Goal: Task Accomplishment & Management: Manage account settings

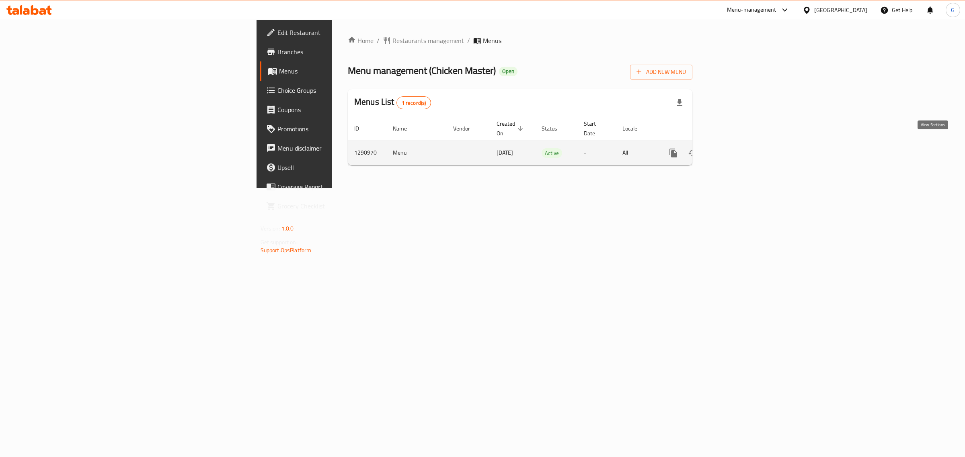
click at [736, 148] on icon "enhanced table" at bounding box center [731, 153] width 10 height 10
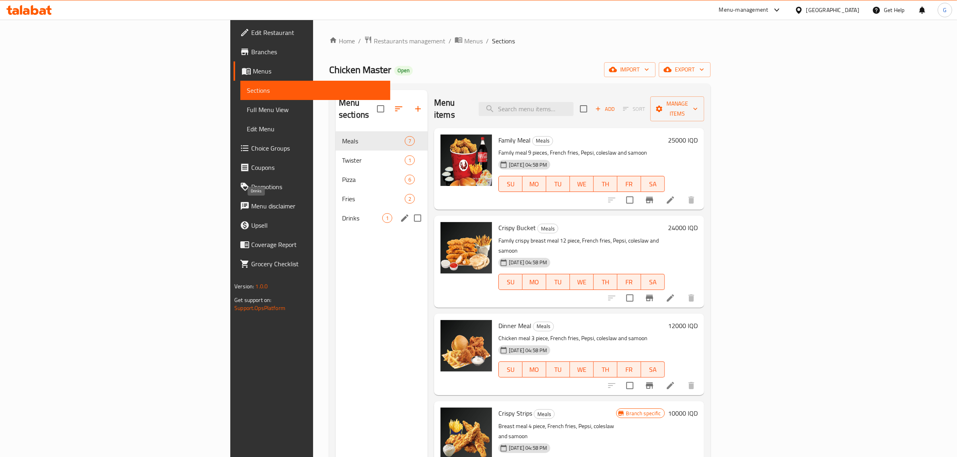
click at [342, 213] on span "Drinks" at bounding box center [362, 218] width 40 height 10
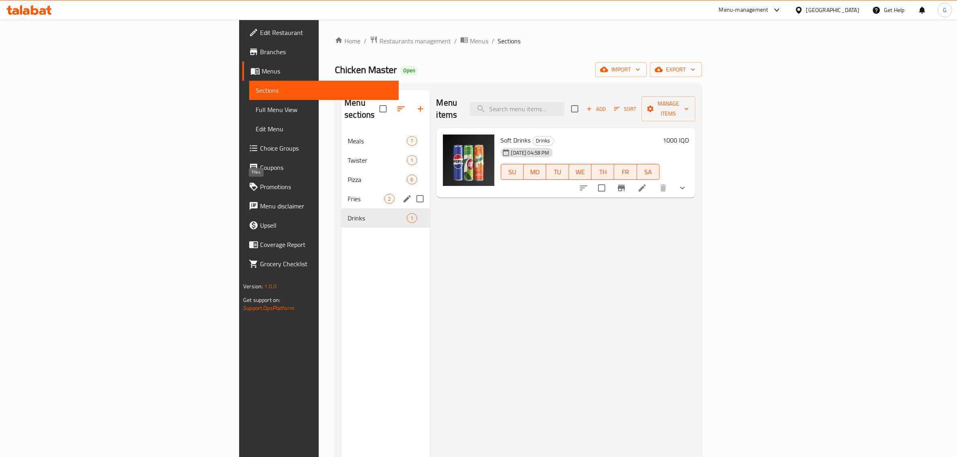
click at [348, 194] on span "Fries" at bounding box center [366, 199] width 37 height 10
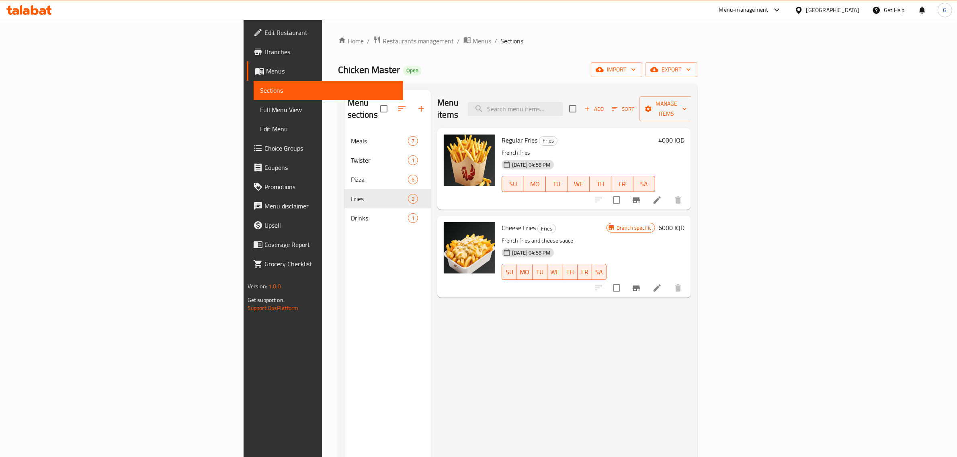
click at [685, 135] on h6 "4000 IQD" at bounding box center [671, 140] width 26 height 11
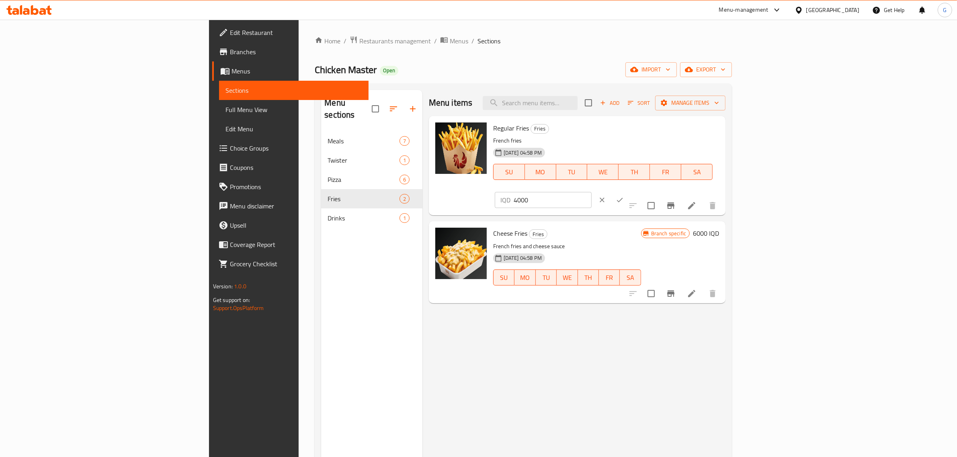
click at [592, 192] on input "4000" at bounding box center [553, 200] width 78 height 16
type input "5000"
click at [624, 196] on icon "ok" at bounding box center [620, 200] width 8 height 8
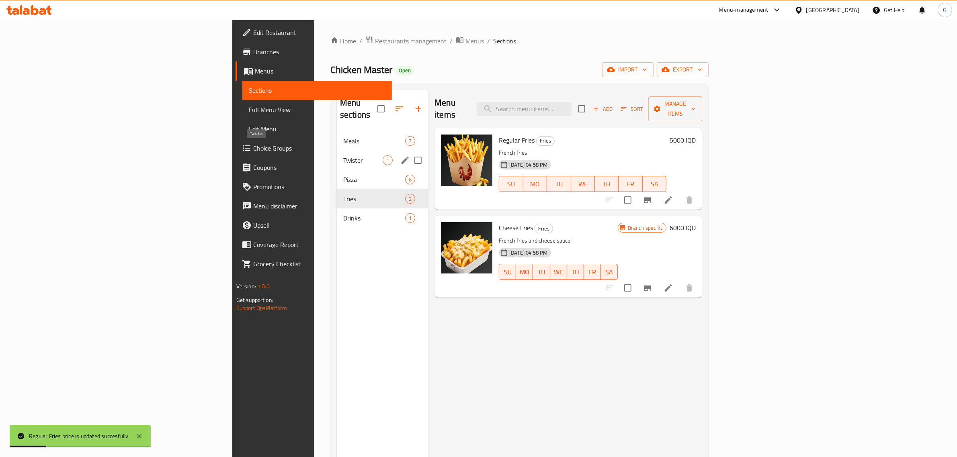
click at [343, 156] on span "Twister" at bounding box center [362, 161] width 39 height 10
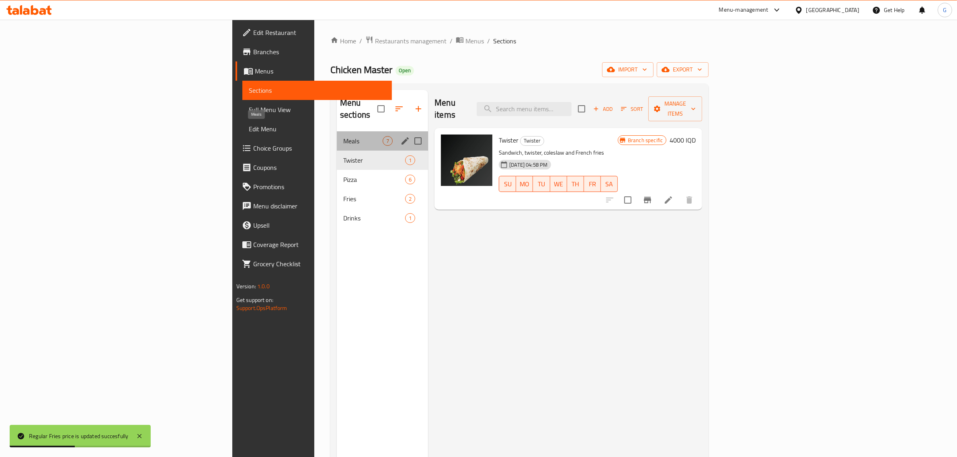
click at [343, 136] on span "Meals" at bounding box center [362, 141] width 39 height 10
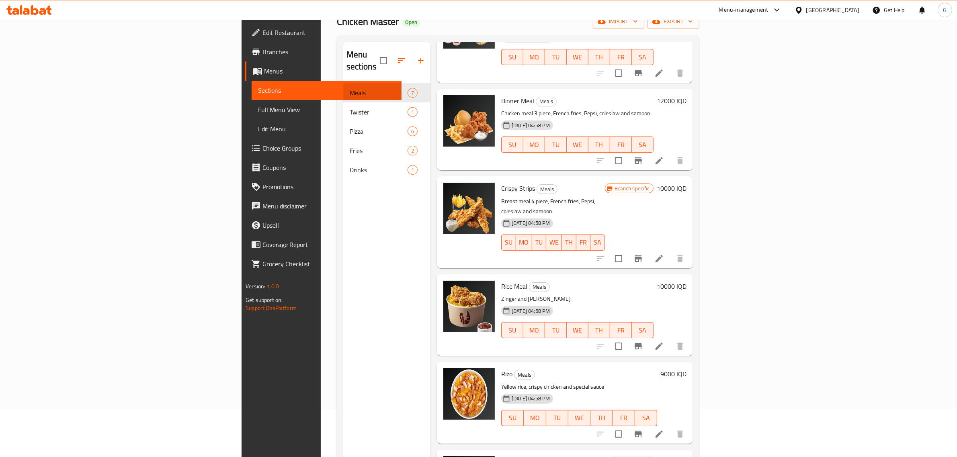
scroll to position [113, 0]
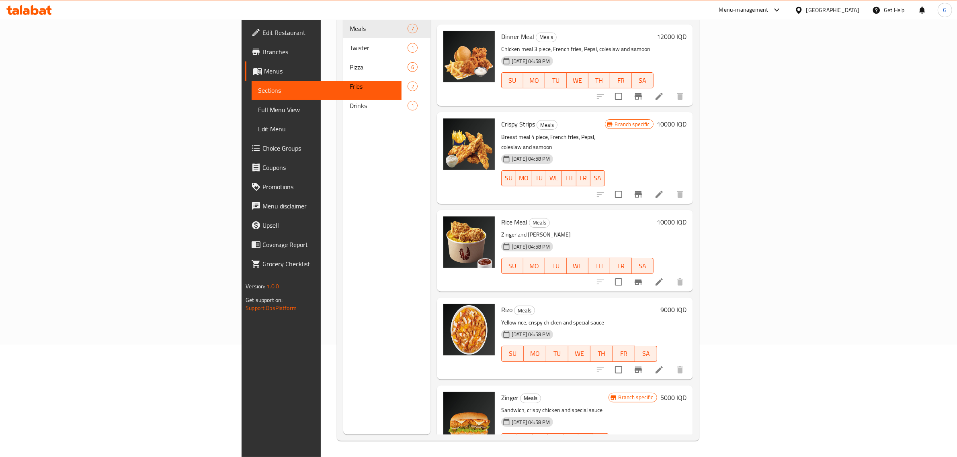
click at [687, 304] on h6 "9000 IQD" at bounding box center [673, 309] width 26 height 11
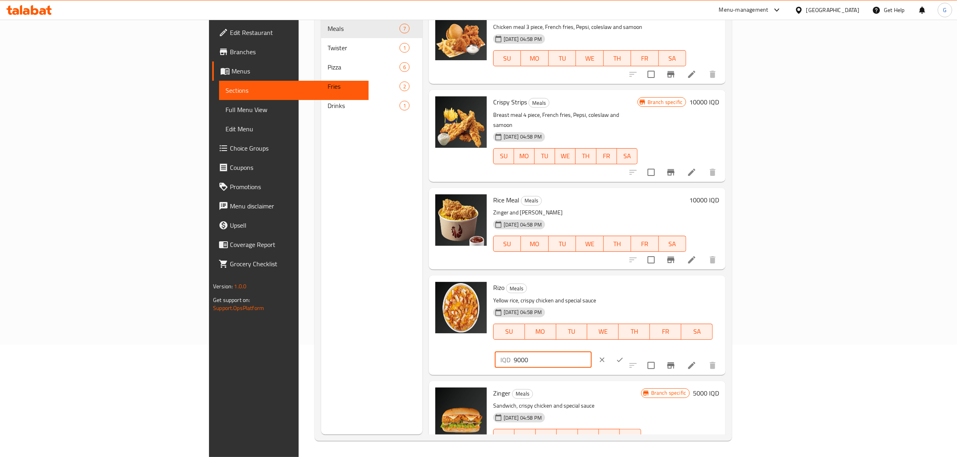
click at [592, 352] on input "9000" at bounding box center [553, 360] width 78 height 16
type input "10000"
click at [624, 356] on icon "ok" at bounding box center [620, 360] width 8 height 8
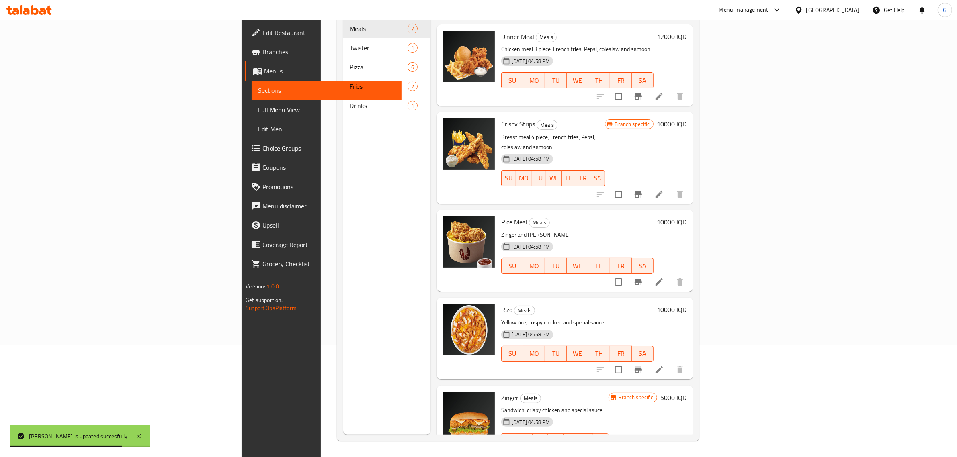
click at [687, 217] on h6 "10000 IQD" at bounding box center [672, 222] width 30 height 11
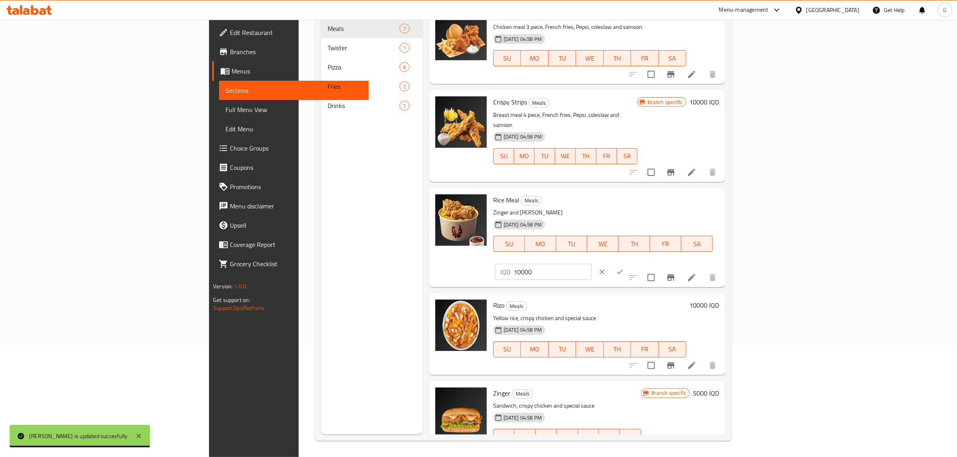
click at [592, 264] on input "10000" at bounding box center [553, 272] width 78 height 16
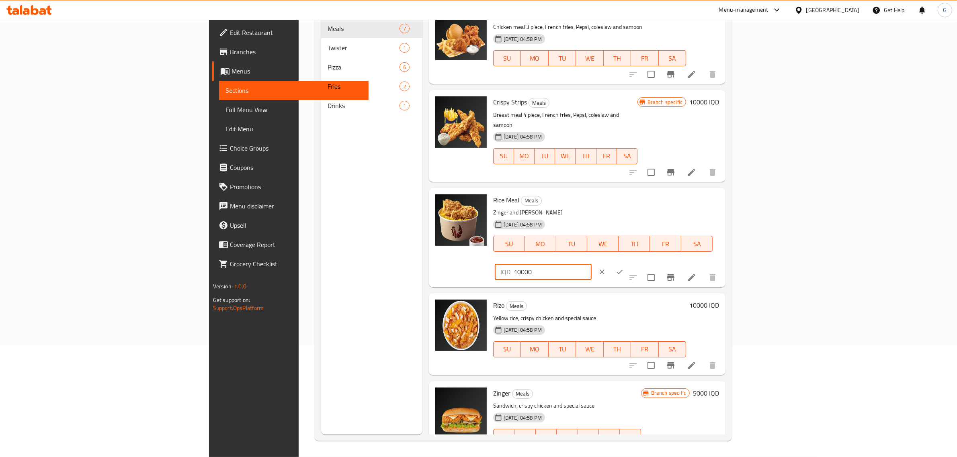
click at [592, 264] on input "10000" at bounding box center [553, 272] width 78 height 16
type input "11000"
click at [624, 268] on icon "ok" at bounding box center [620, 272] width 8 height 8
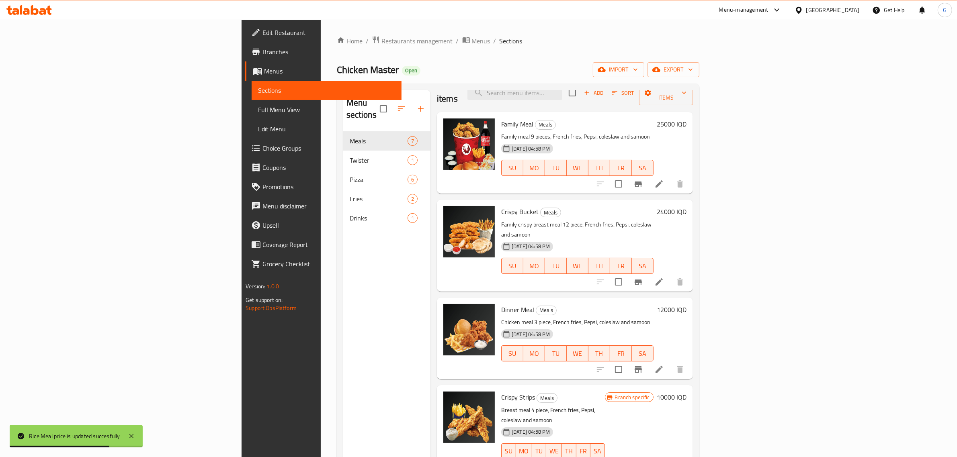
scroll to position [0, 0]
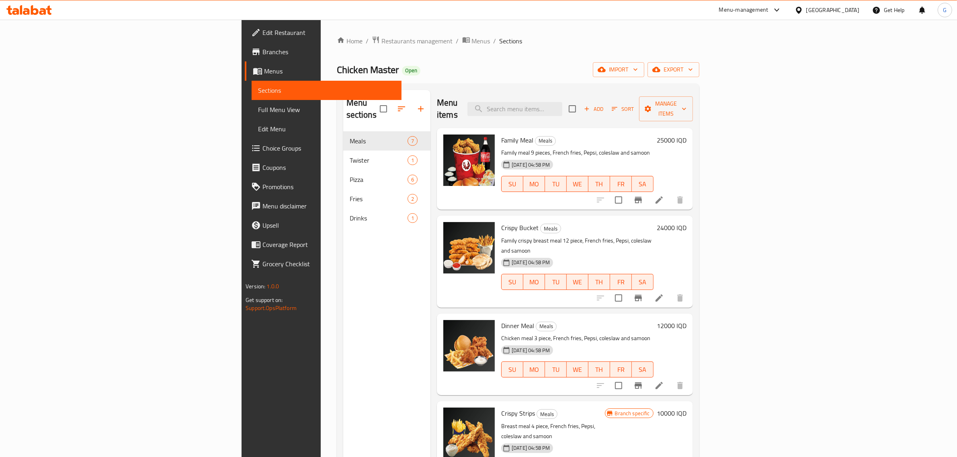
click at [687, 135] on h6 "25000 IQD" at bounding box center [672, 140] width 30 height 11
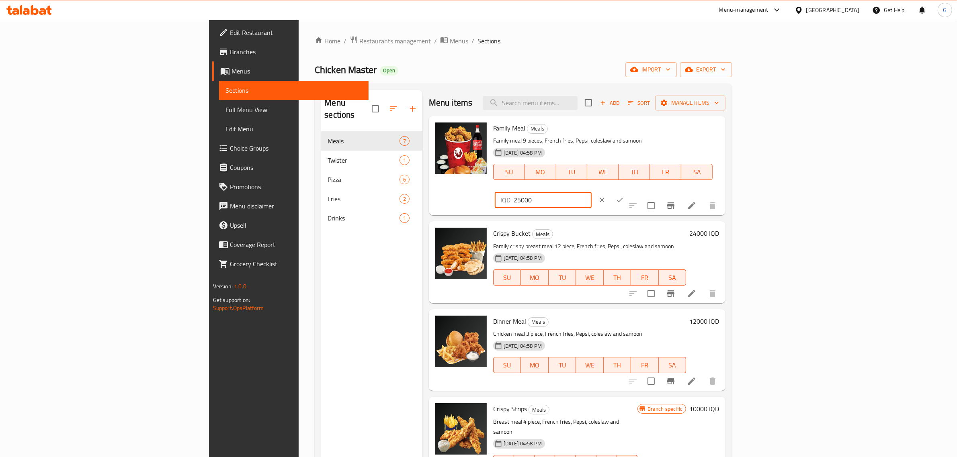
click at [592, 192] on input "25000" at bounding box center [553, 200] width 78 height 16
type input "27000"
click at [629, 191] on button "ok" at bounding box center [620, 200] width 18 height 18
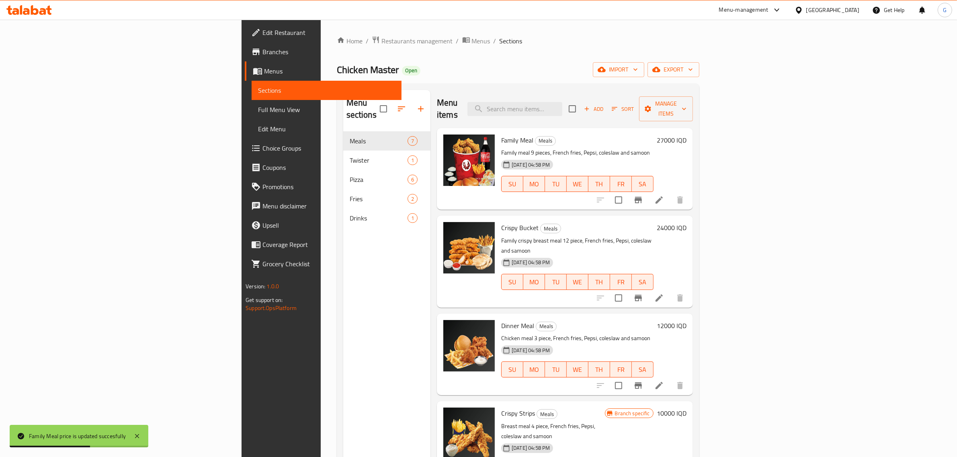
click at [687, 222] on h6 "24000 IQD" at bounding box center [672, 227] width 30 height 11
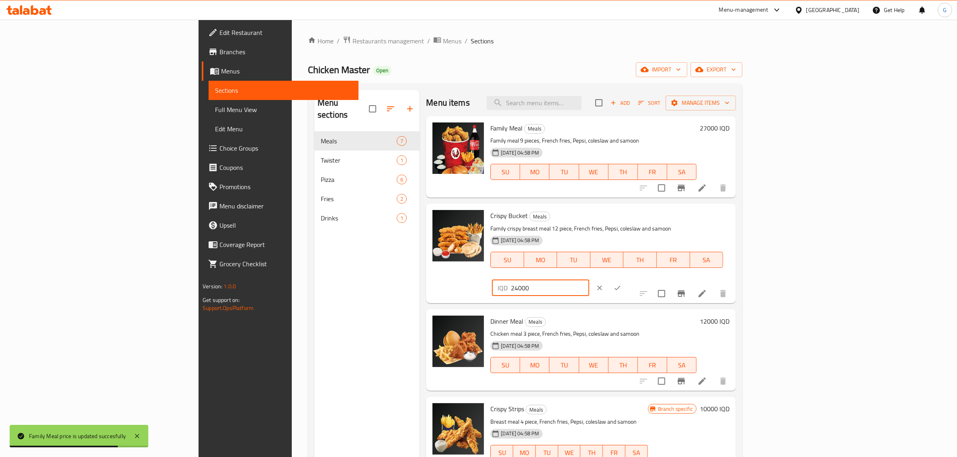
click at [589, 280] on input "24000" at bounding box center [550, 288] width 78 height 16
type input "26000"
click at [621, 284] on icon "ok" at bounding box center [617, 288] width 8 height 8
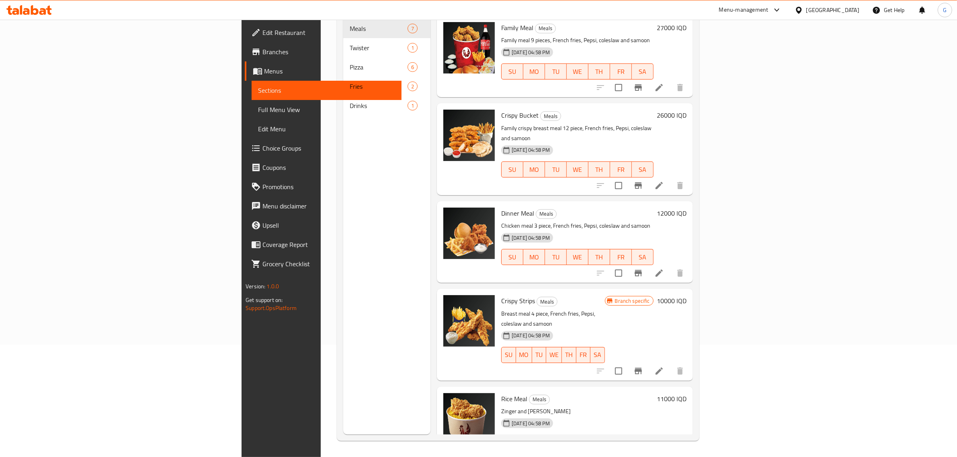
click at [687, 208] on h6 "12000 IQD" at bounding box center [672, 213] width 30 height 11
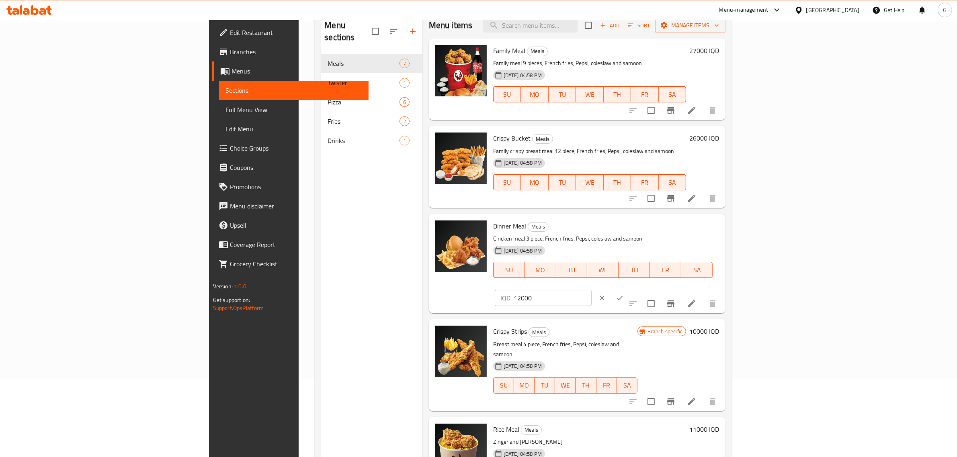
scroll to position [63, 0]
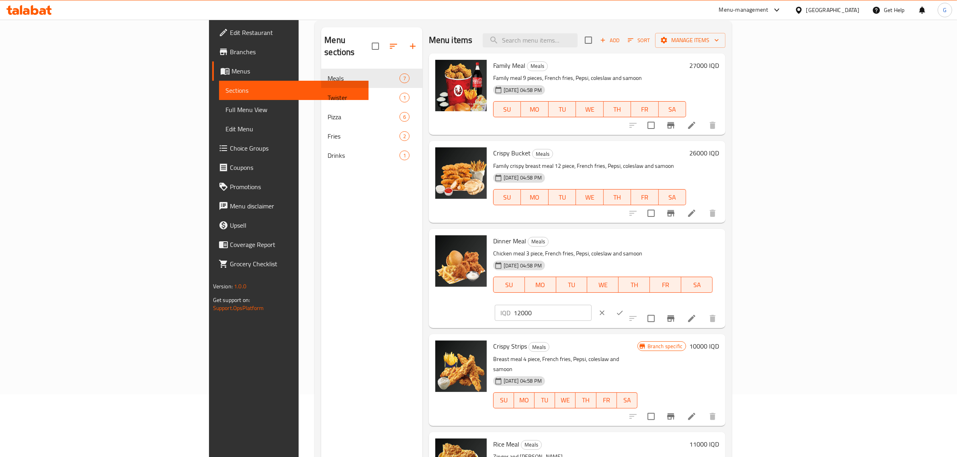
click at [592, 305] on input "12000" at bounding box center [553, 313] width 78 height 16
type input "13000"
click at [629, 304] on button "ok" at bounding box center [620, 313] width 18 height 18
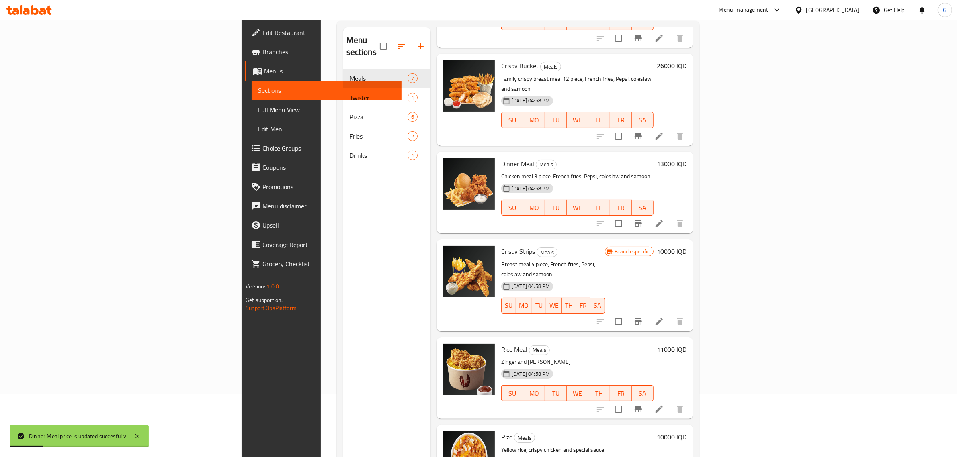
scroll to position [100, 0]
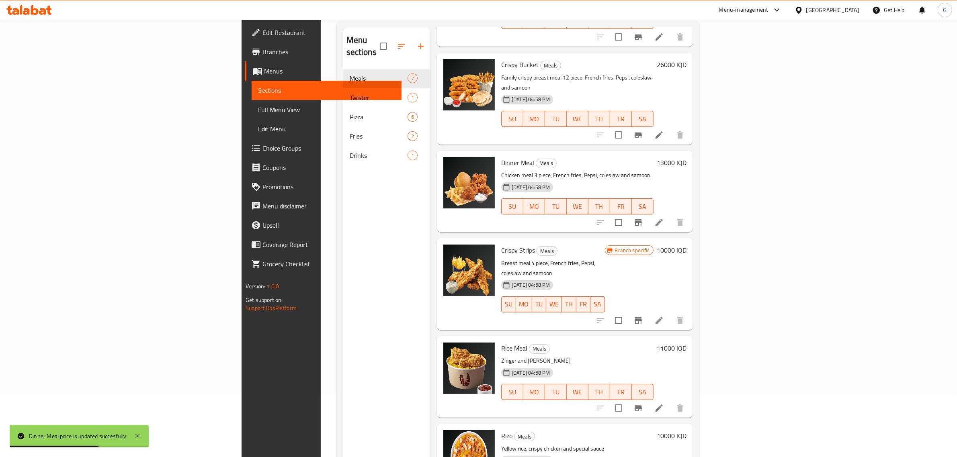
click at [687, 245] on h6 "10000 IQD" at bounding box center [672, 250] width 30 height 11
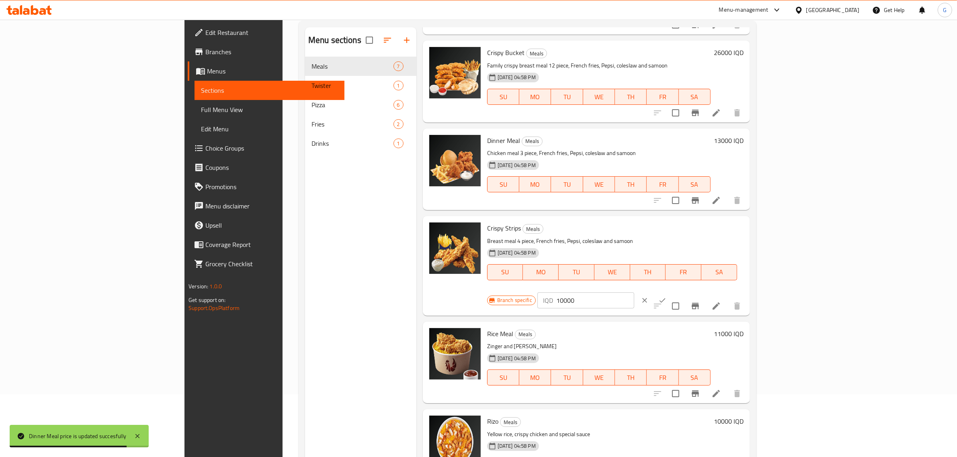
click at [634, 293] on input "10000" at bounding box center [595, 301] width 78 height 16
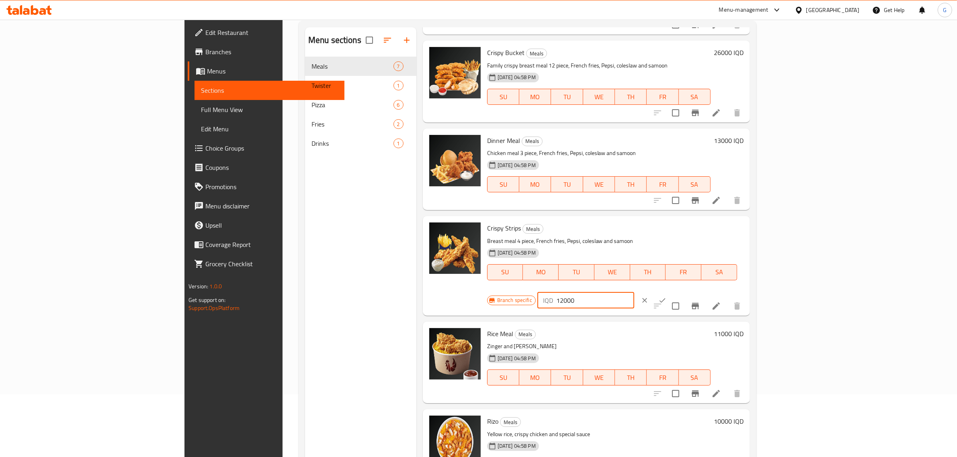
type input "12000"
click at [666, 297] on icon "ok" at bounding box center [662, 301] width 8 height 8
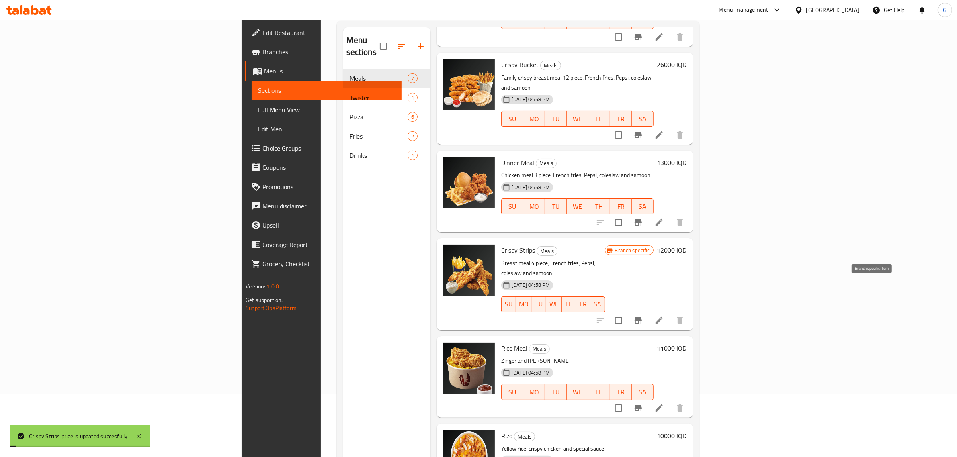
click at [643, 316] on icon "Branch-specific-item" at bounding box center [638, 321] width 10 height 10
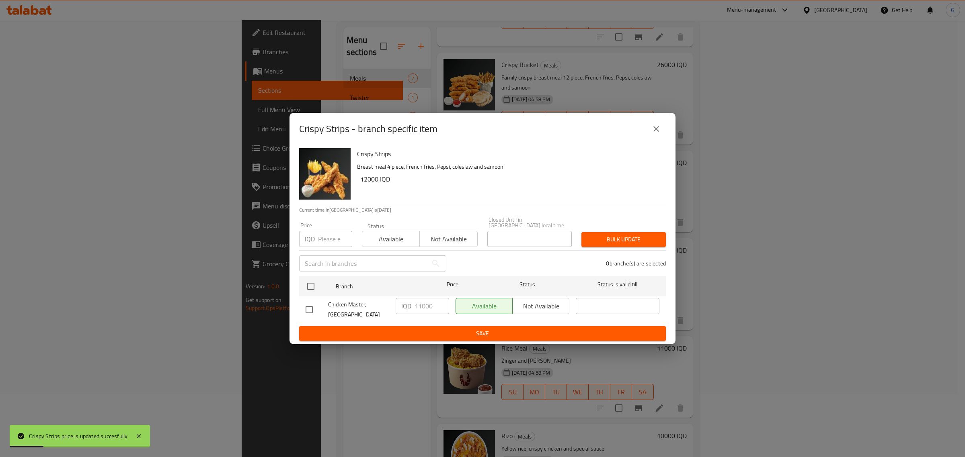
click at [330, 241] on input "number" at bounding box center [335, 239] width 34 height 16
type input "12000"
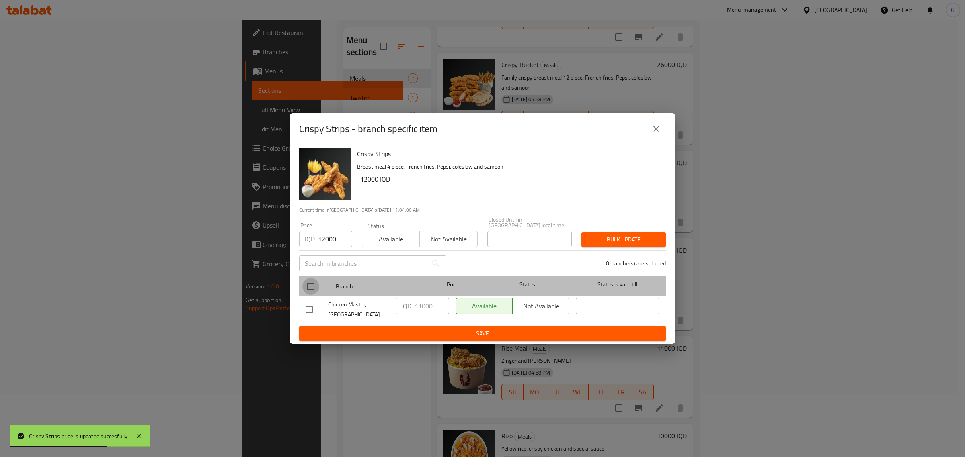
click at [312, 285] on input "checkbox" at bounding box center [310, 286] width 17 height 17
checkbox input "true"
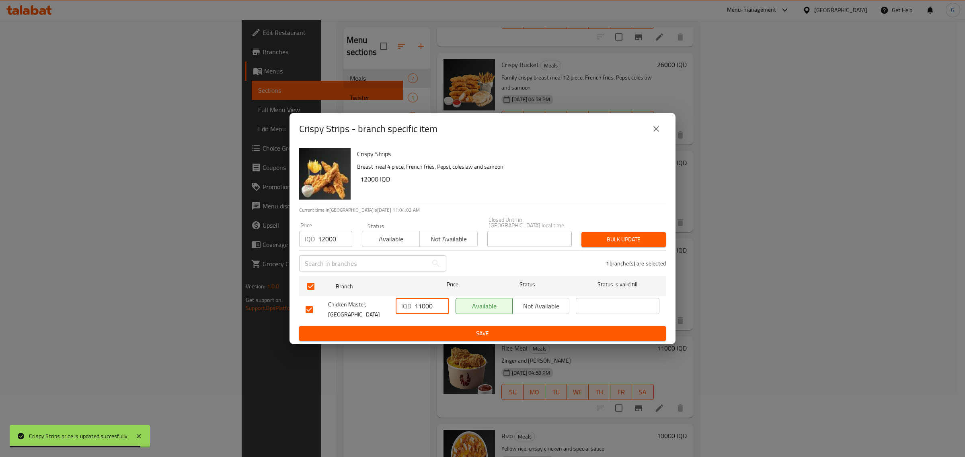
drag, startPoint x: 419, startPoint y: 306, endPoint x: 422, endPoint y: 310, distance: 4.9
click at [420, 306] on input "11000" at bounding box center [431, 306] width 35 height 16
type input "12000"
click at [444, 329] on span "Save" at bounding box center [482, 334] width 354 height 10
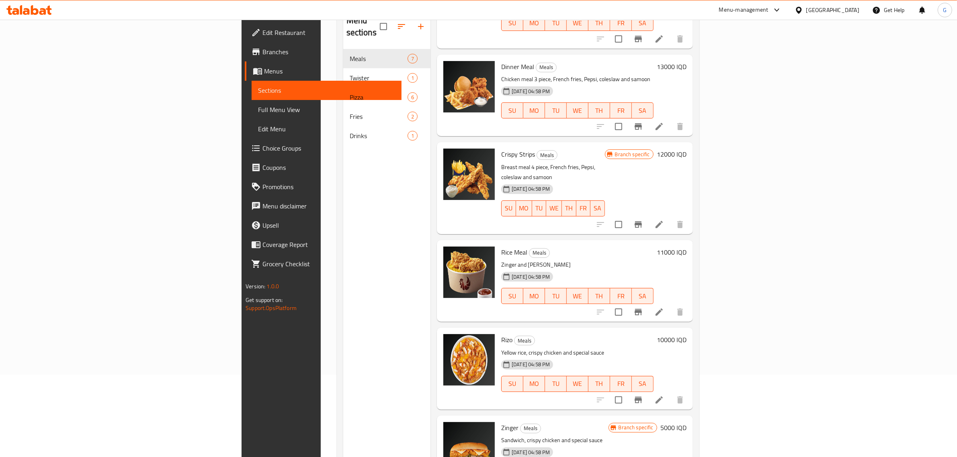
scroll to position [113, 0]
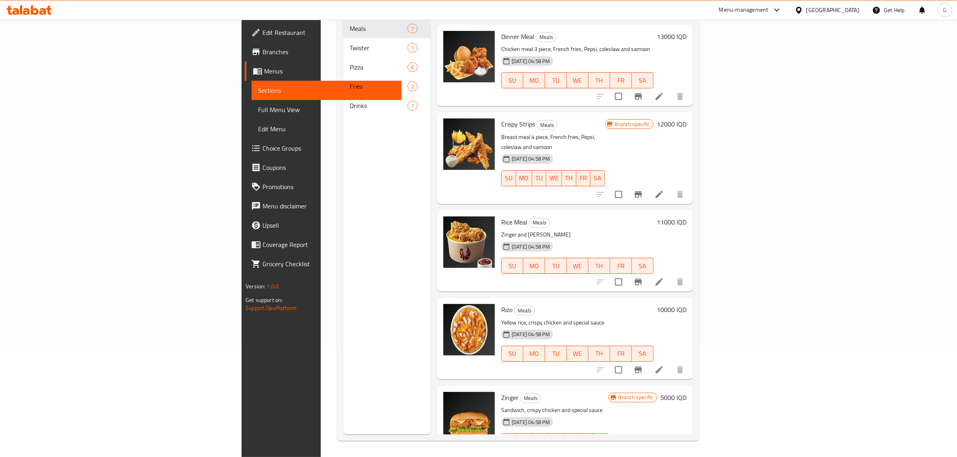
click at [687, 392] on h6 "5000 IQD" at bounding box center [673, 397] width 26 height 11
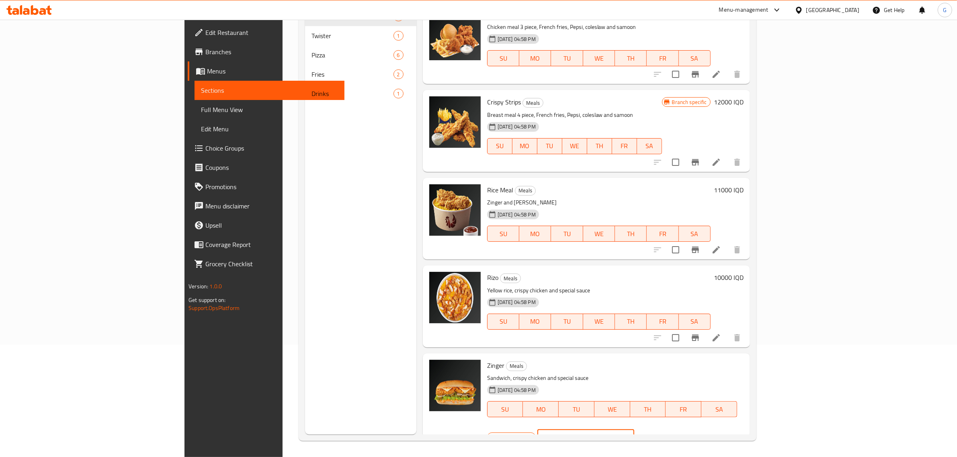
click at [634, 430] on div "IQD 5000 ​" at bounding box center [585, 438] width 97 height 16
click at [634, 430] on input "5000" at bounding box center [595, 438] width 78 height 16
type input "7000"
click at [666, 434] on icon "ok" at bounding box center [662, 438] width 8 height 8
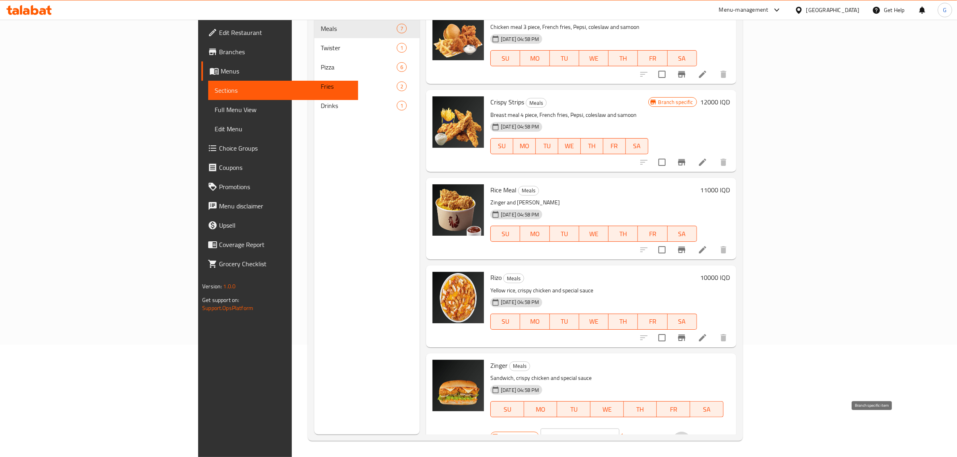
click at [687, 437] on icon "Branch-specific-item" at bounding box center [682, 442] width 10 height 10
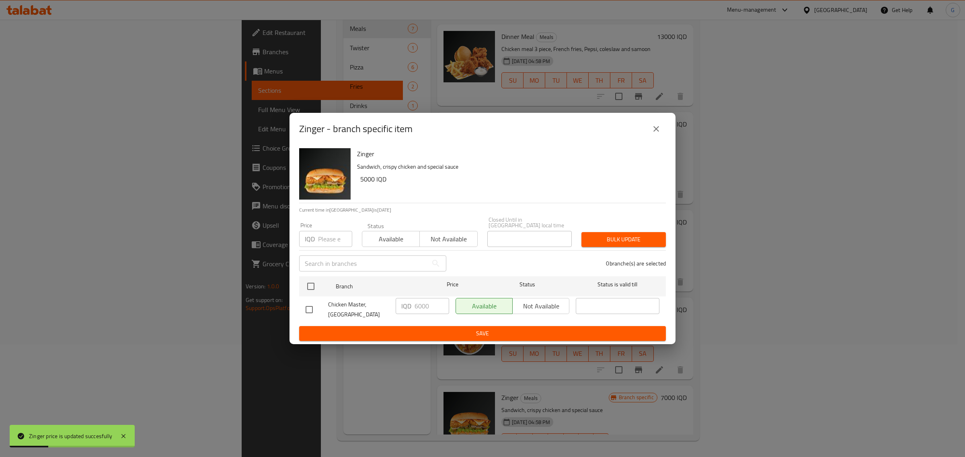
click at [332, 240] on input "number" at bounding box center [335, 239] width 34 height 16
type input "7000"
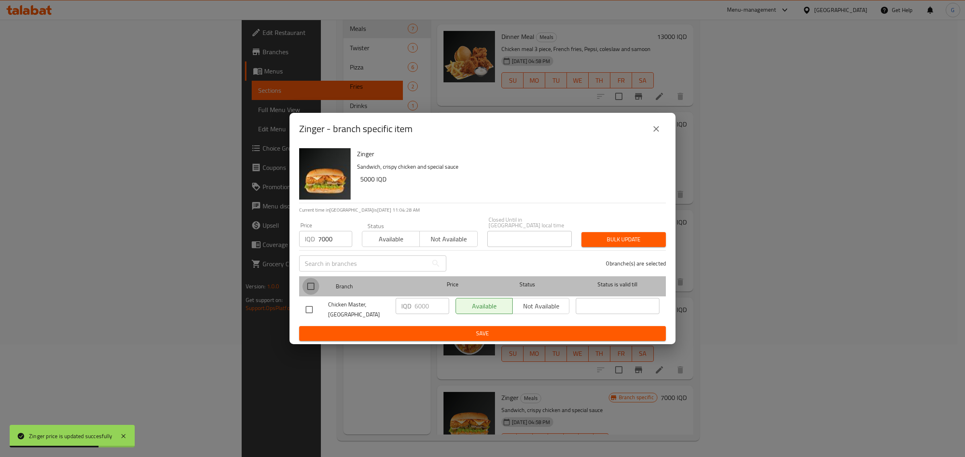
click at [312, 290] on input "checkbox" at bounding box center [310, 286] width 17 height 17
checkbox input "true"
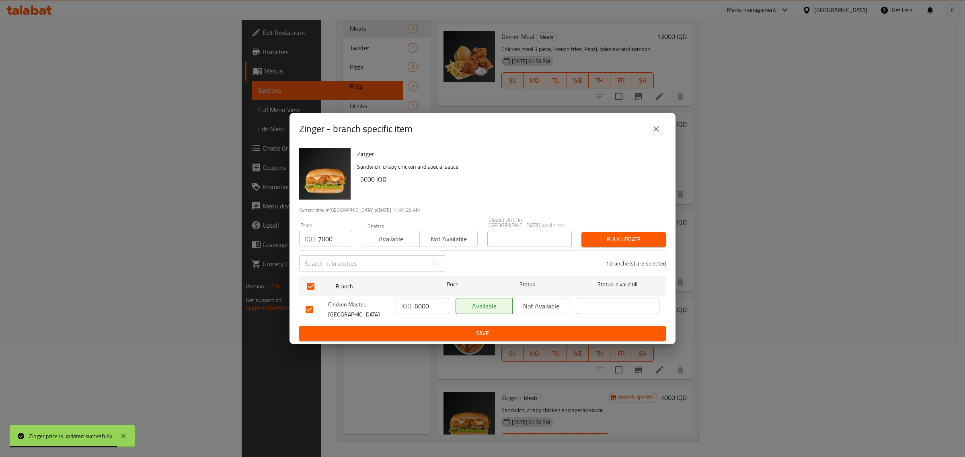
click at [418, 307] on input "6000" at bounding box center [431, 306] width 35 height 16
type input "7000"
click at [425, 329] on span "Save" at bounding box center [482, 334] width 354 height 10
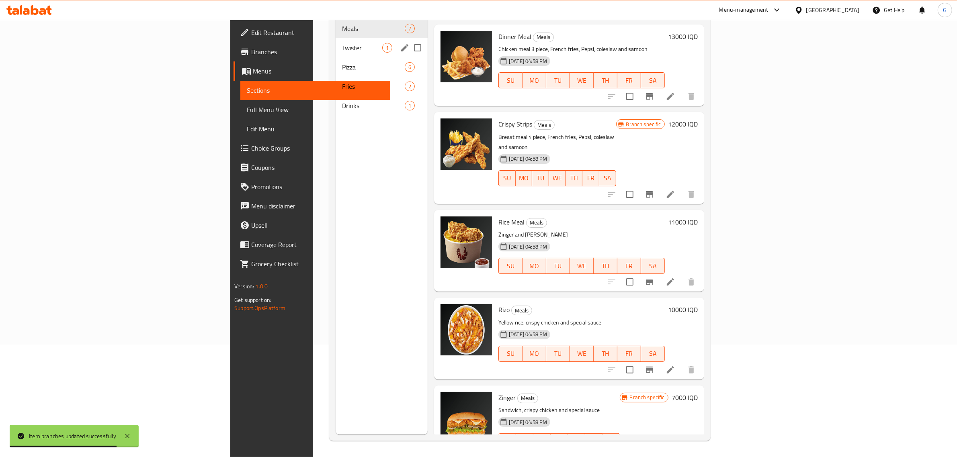
click at [342, 43] on span "Twister" at bounding box center [362, 48] width 40 height 10
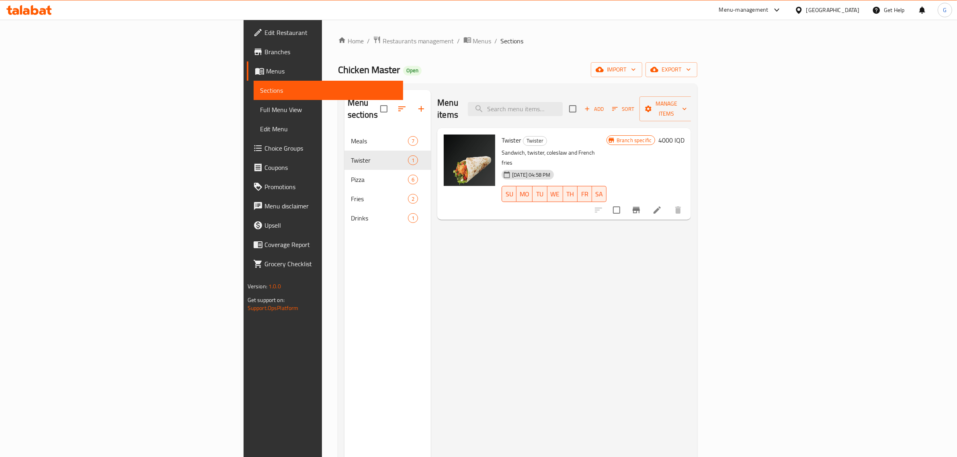
click at [685, 135] on div "Branch specific 4000 IQD" at bounding box center [646, 140] width 78 height 11
click at [685, 135] on h6 "4000 IQD" at bounding box center [671, 140] width 26 height 11
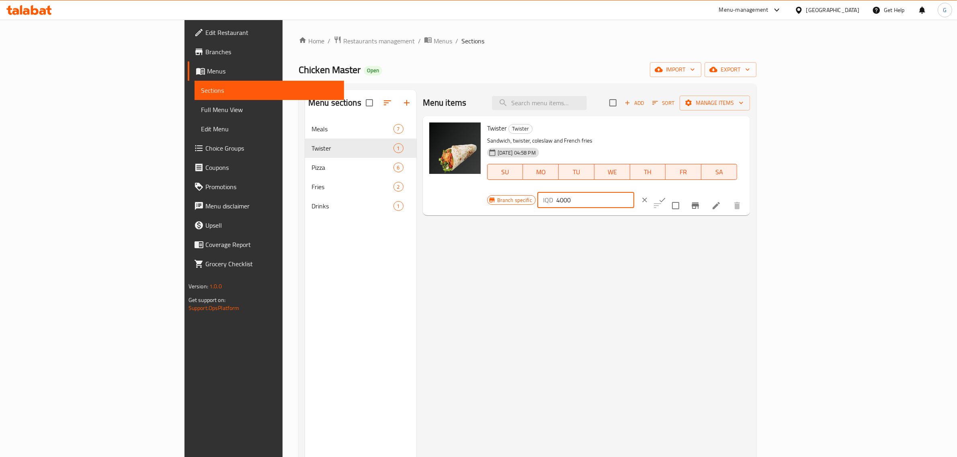
click at [634, 192] on input "4000" at bounding box center [595, 200] width 78 height 16
type input "7000"
click at [666, 196] on icon "ok" at bounding box center [662, 200] width 8 height 8
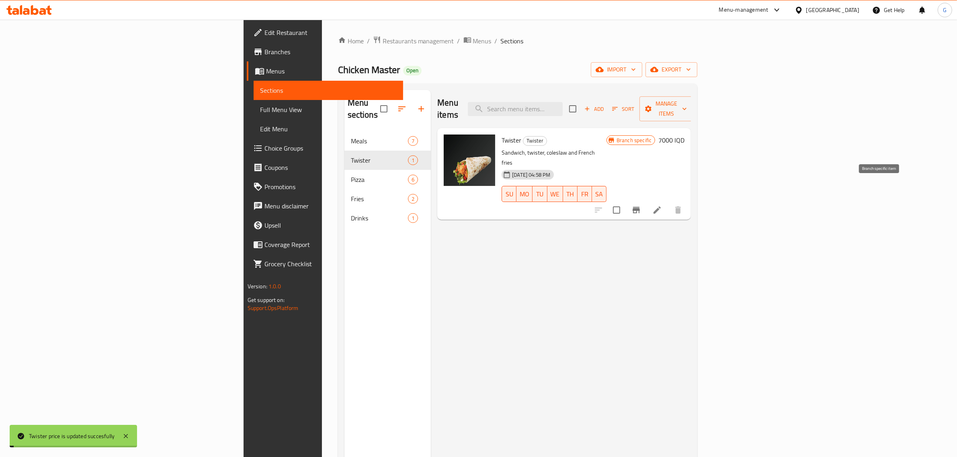
click at [640, 207] on icon "Branch-specific-item" at bounding box center [636, 210] width 7 height 6
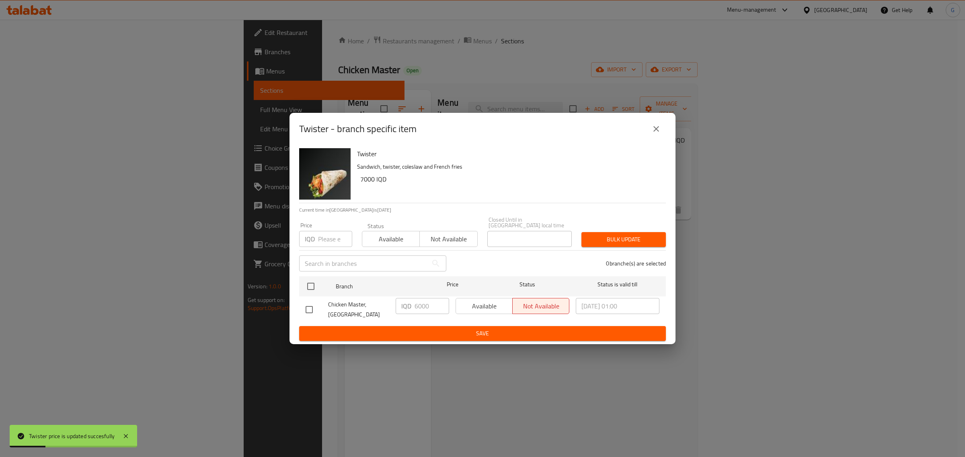
click at [321, 244] on input "number" at bounding box center [335, 239] width 34 height 16
type input "0"
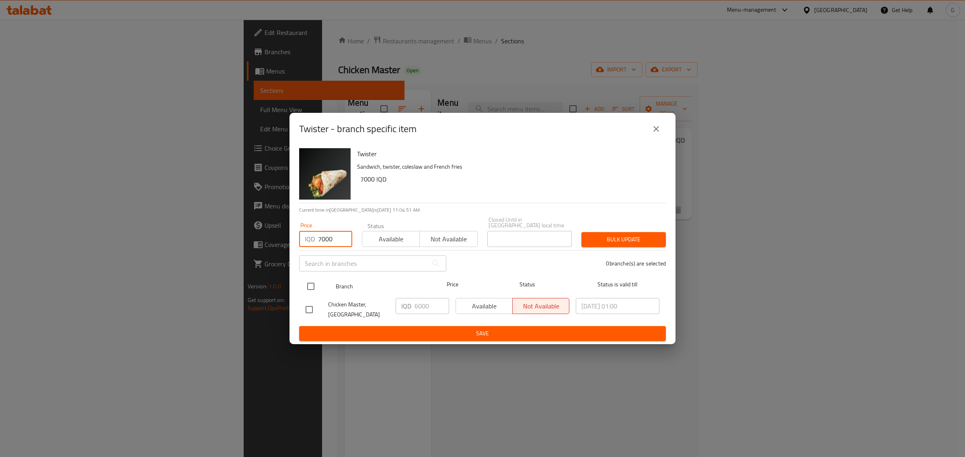
type input "7000"
click at [310, 288] on input "checkbox" at bounding box center [310, 286] width 17 height 17
checkbox input "true"
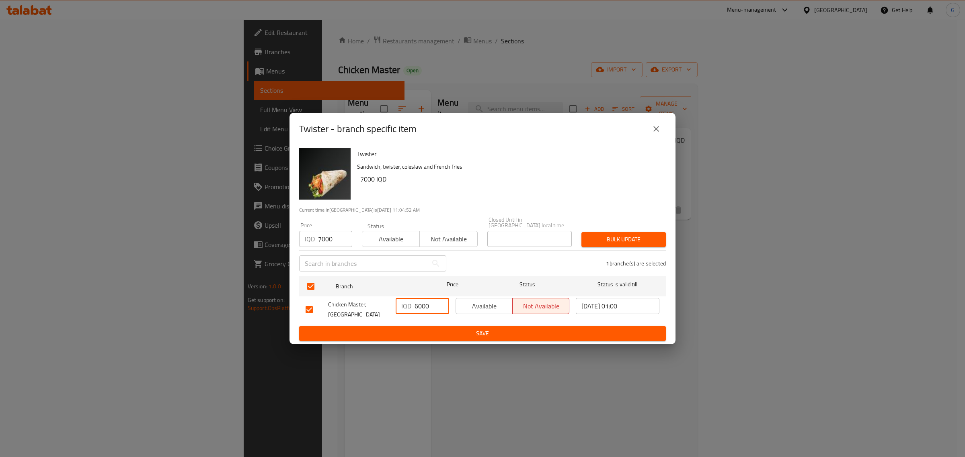
drag, startPoint x: 418, startPoint y: 304, endPoint x: 437, endPoint y: 328, distance: 29.8
click at [418, 305] on input "6000" at bounding box center [431, 306] width 35 height 16
type input "7000"
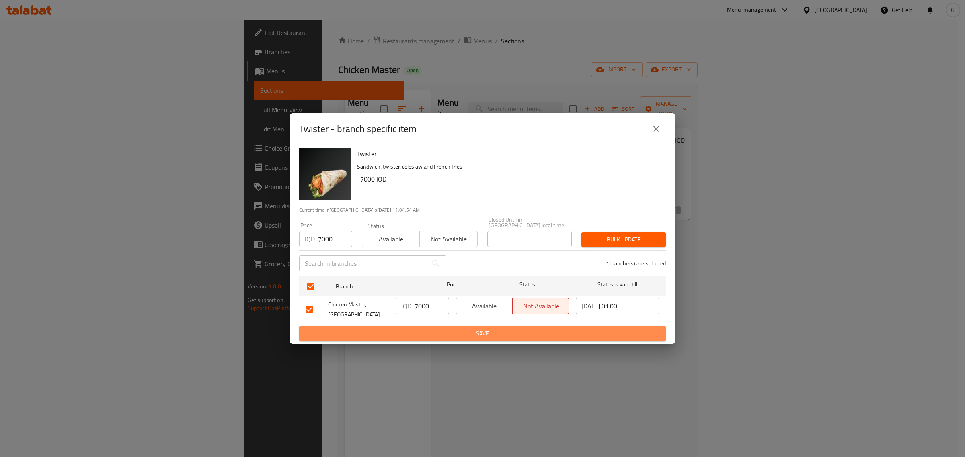
click at [437, 329] on span "Save" at bounding box center [482, 334] width 354 height 10
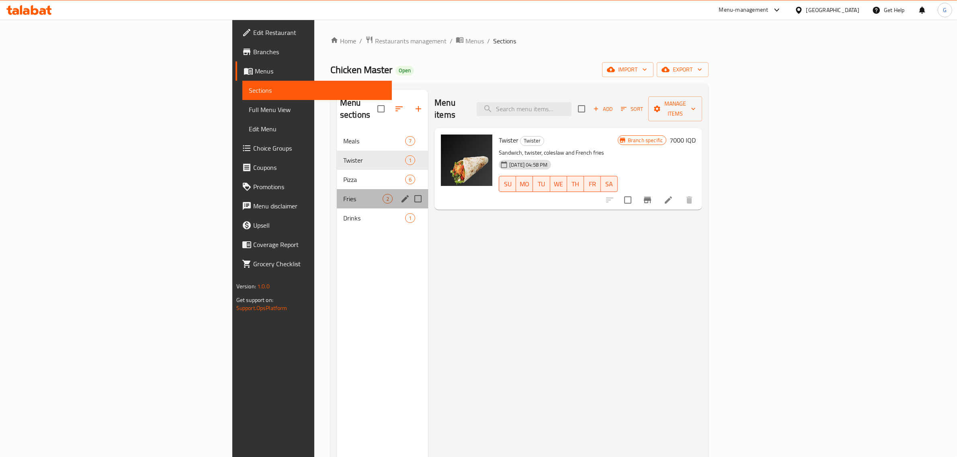
click at [337, 193] on div "Fries 2" at bounding box center [382, 198] width 91 height 19
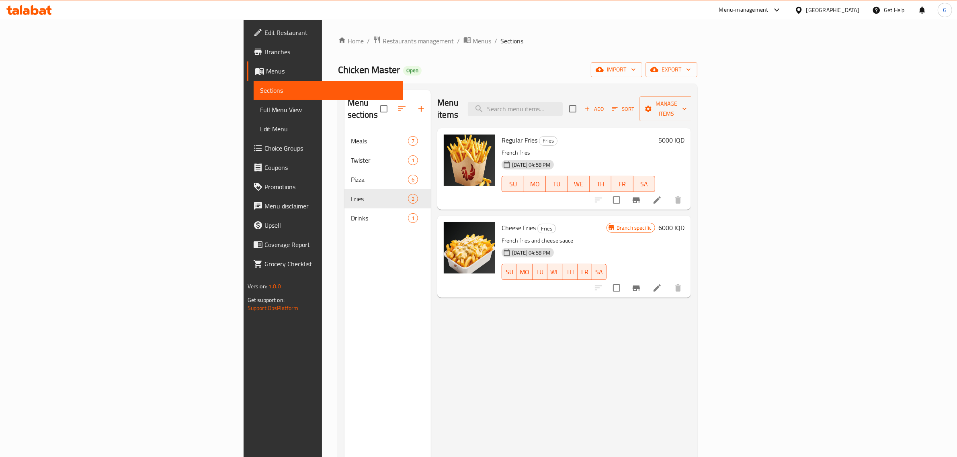
click at [338, 39] on ol "Home / Restaurants management / Menus / Sections" at bounding box center [518, 41] width 360 height 10
click at [383, 39] on span "Restaurants management" at bounding box center [419, 41] width 72 height 10
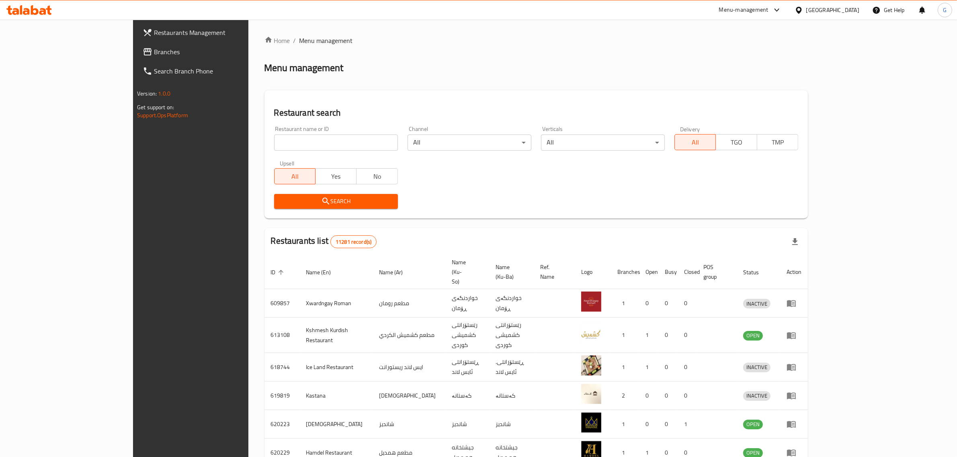
drag, startPoint x: 301, startPoint y: 131, endPoint x: 288, endPoint y: 146, distance: 20.2
click at [288, 146] on div "Restaurant name or ID Restaurant name or ID" at bounding box center [336, 138] width 124 height 25
click at [288, 146] on input "search" at bounding box center [336, 143] width 124 height 16
type input "kumpir box"
click button "Search" at bounding box center [336, 201] width 124 height 15
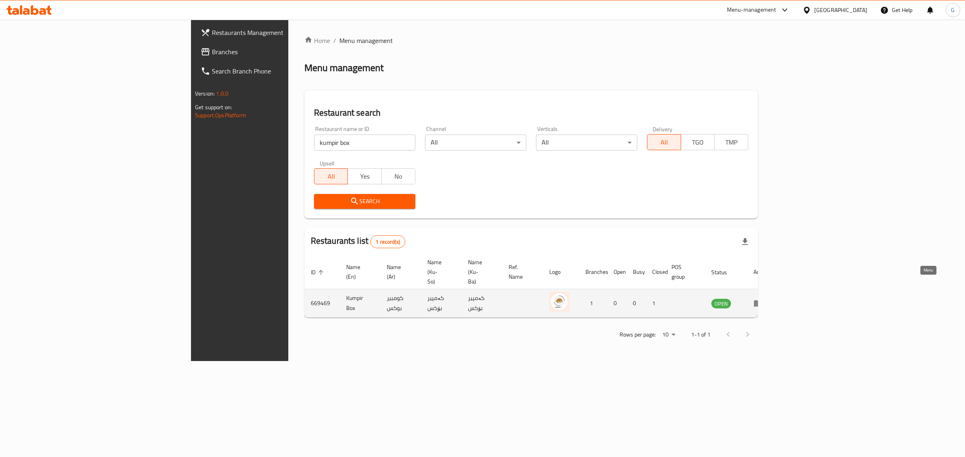
click at [763, 301] on icon "enhanced table" at bounding box center [758, 304] width 9 height 7
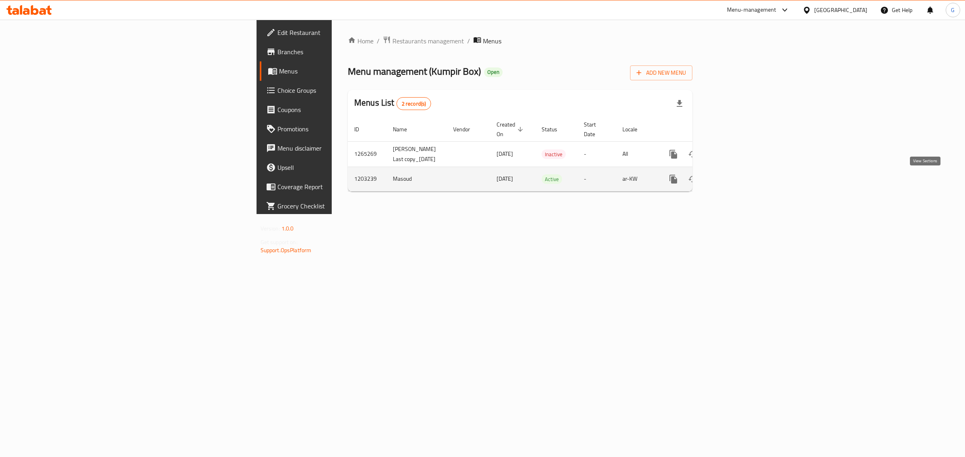
click at [736, 184] on icon "enhanced table" at bounding box center [731, 179] width 10 height 10
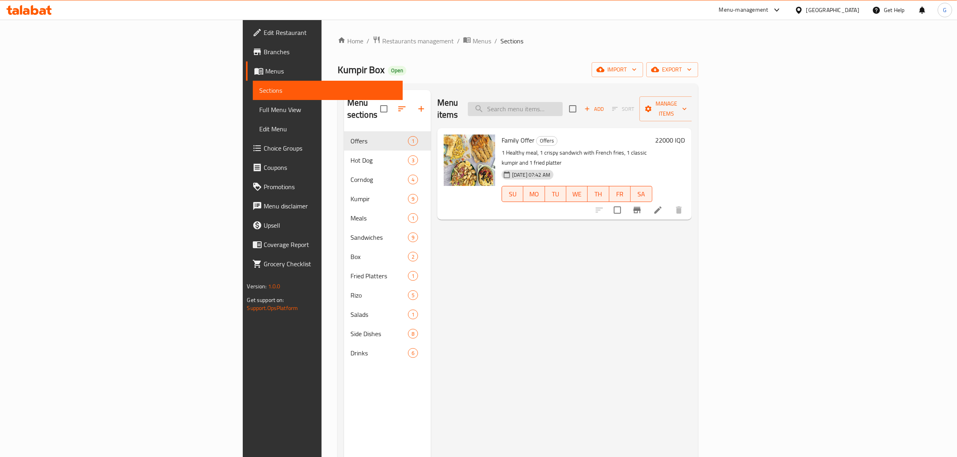
click at [563, 102] on input "search" at bounding box center [515, 109] width 95 height 14
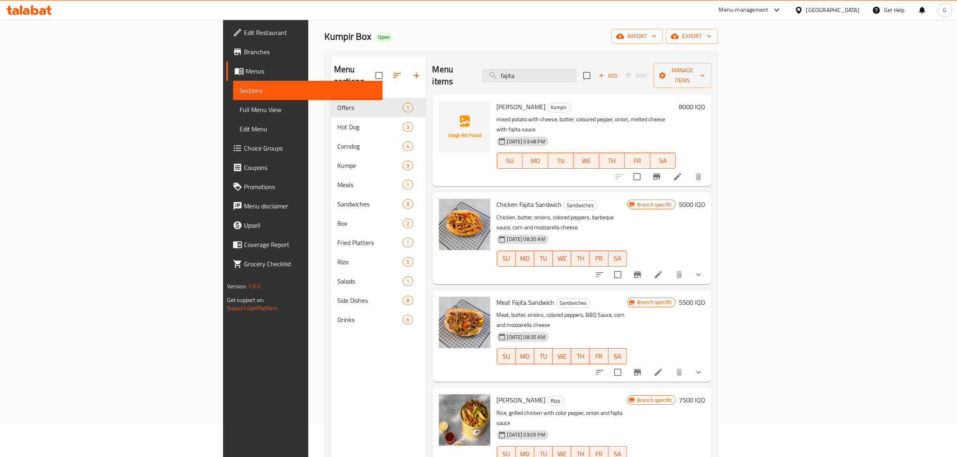
scroll to position [113, 0]
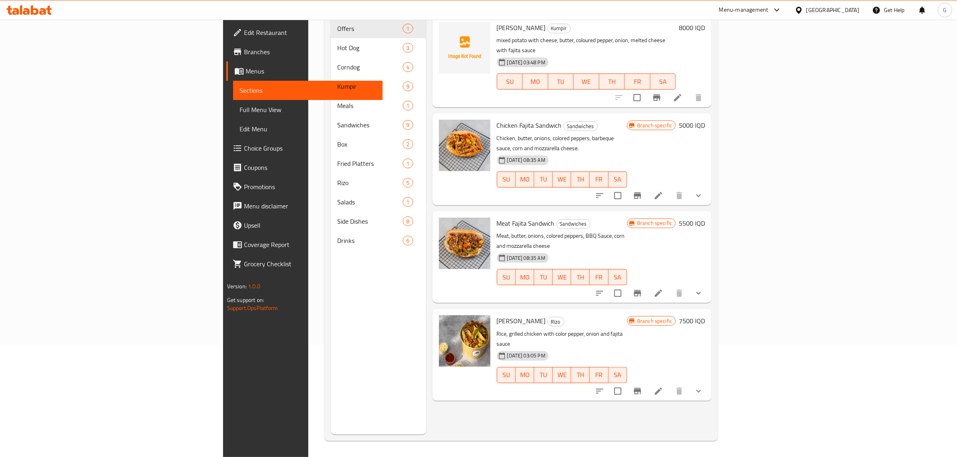
type input "fajita"
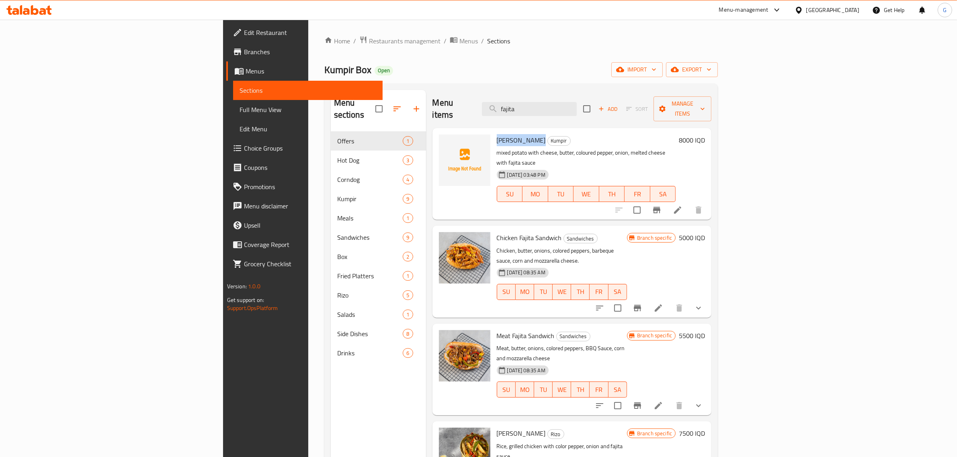
drag, startPoint x: 476, startPoint y: 131, endPoint x: 439, endPoint y: 130, distance: 36.6
click at [494, 131] on div "Fajita Kumpir Kumpir mixed potato with cheese, butter, coloured pepper, onion, …" at bounding box center [587, 173] width 186 height 85
copy span "[PERSON_NAME]"
